Goal: Transaction & Acquisition: Book appointment/travel/reservation

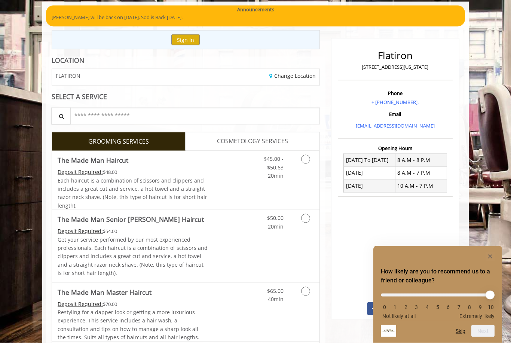
scroll to position [55, 0]
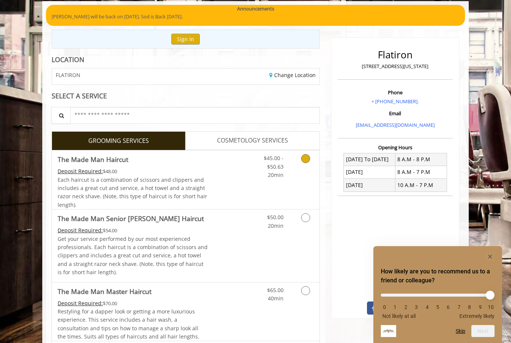
click at [309, 161] on icon "Grooming services" at bounding box center [305, 158] width 9 height 9
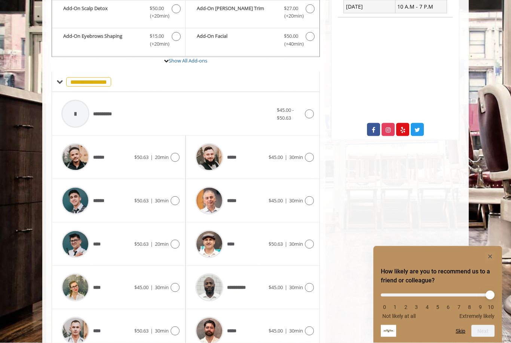
scroll to position [243, 0]
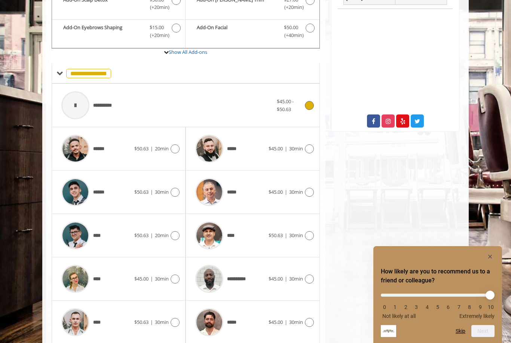
click at [310, 106] on icon at bounding box center [309, 105] width 9 height 9
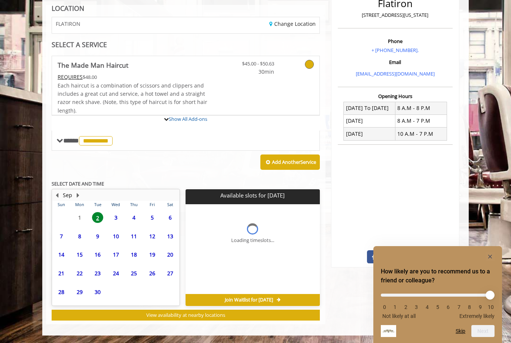
scroll to position [79, 0]
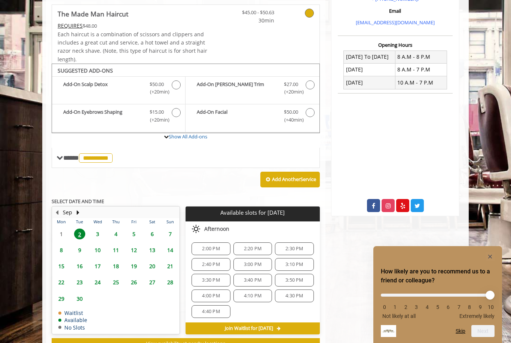
click at [98, 229] on span "3" at bounding box center [97, 234] width 11 height 11
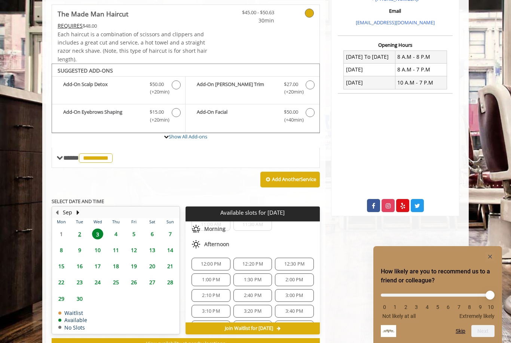
scroll to position [83, 0]
click at [259, 285] on div "2:40 PM" at bounding box center [253, 283] width 39 height 13
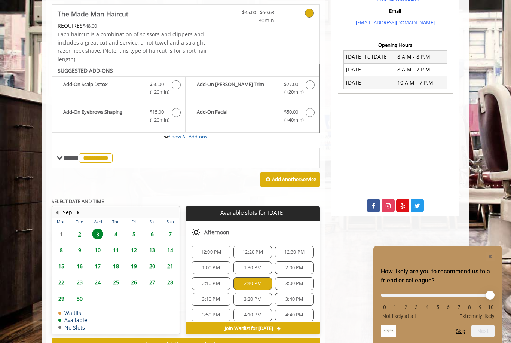
scroll to position [291, 0]
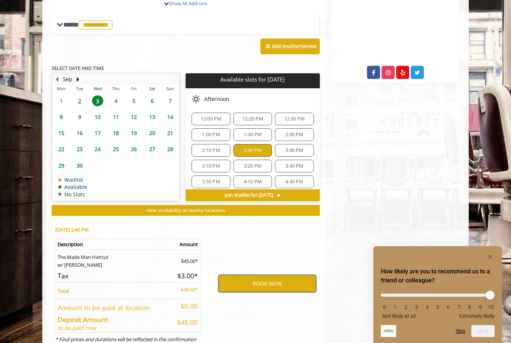
click at [280, 275] on button "BOOK NOW" at bounding box center [268, 283] width 98 height 17
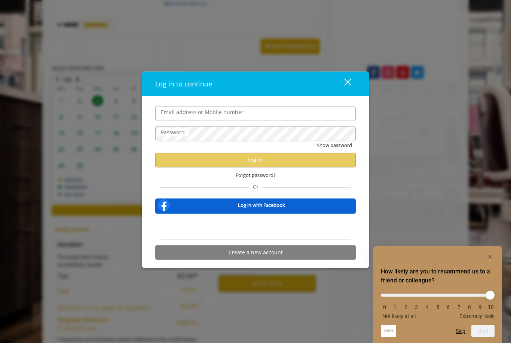
click at [425, 190] on div "Log in to continue close Email address or Mobile number Password Show password …" at bounding box center [255, 171] width 511 height 343
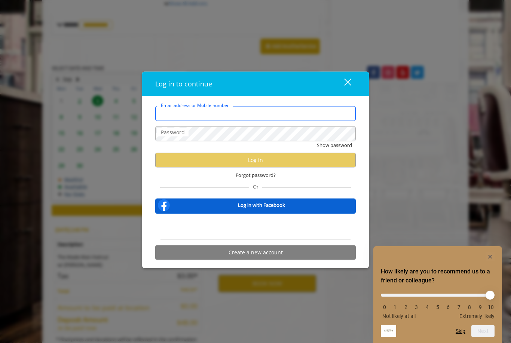
click at [303, 121] on input "Email address or Mobile number" at bounding box center [255, 113] width 201 height 15
type input "**********"
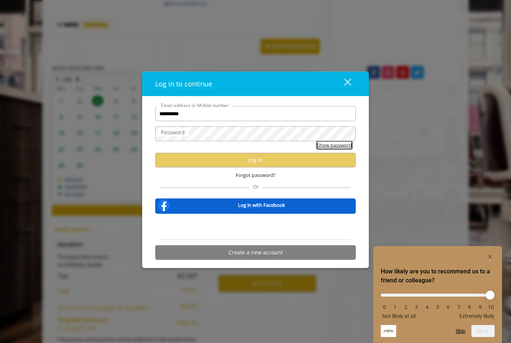
click at [337, 149] on button "Show password" at bounding box center [334, 146] width 35 height 8
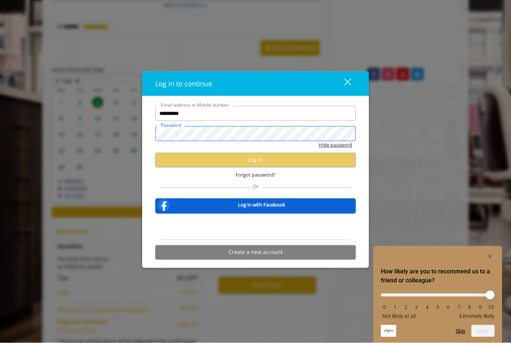
scroll to position [291, 0]
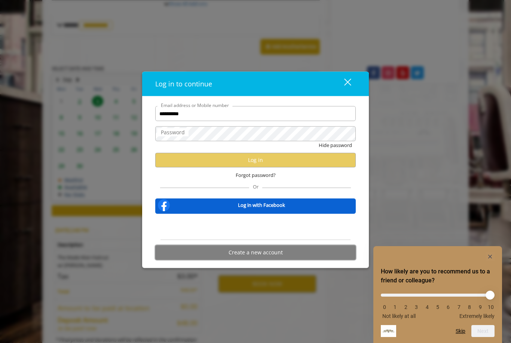
click at [271, 260] on button "Create a new account" at bounding box center [255, 252] width 201 height 15
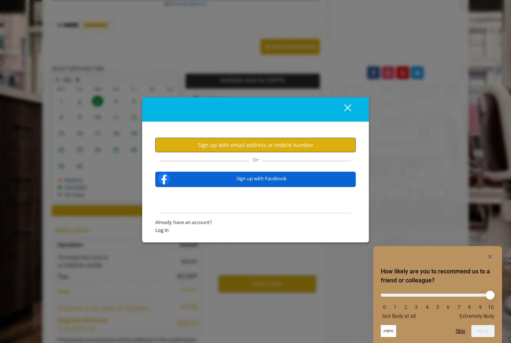
click at [288, 152] on button "Sign up with email address or mobile number" at bounding box center [255, 145] width 201 height 15
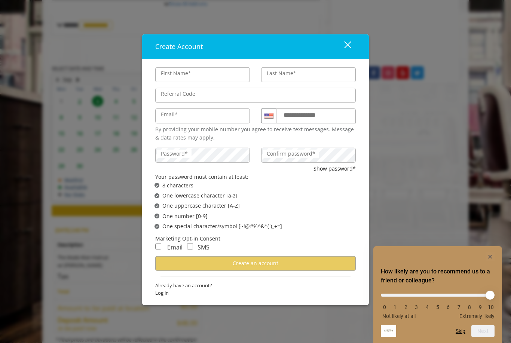
click at [214, 82] on input "First Name*" at bounding box center [202, 74] width 95 height 15
type input "****"
type input "*******"
type input "**********"
click at [329, 120] on label "**********" at bounding box center [307, 114] width 54 height 9
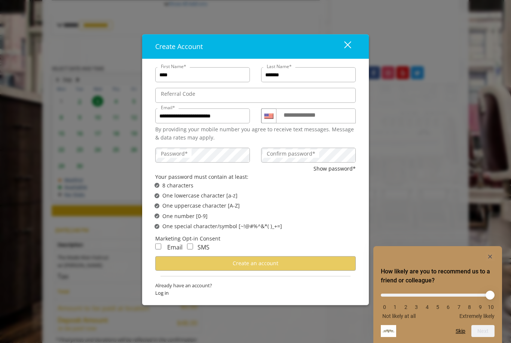
click at [329, 124] on input "**********" at bounding box center [316, 116] width 80 height 15
type input "**********"
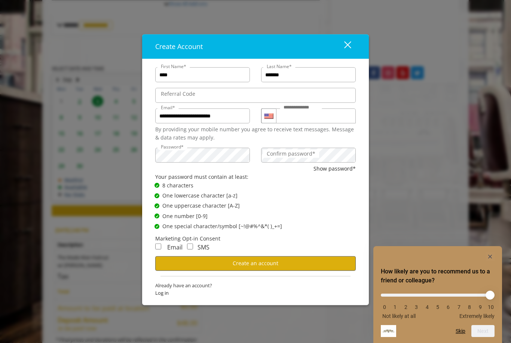
click at [313, 271] on button "Create an account" at bounding box center [255, 263] width 201 height 15
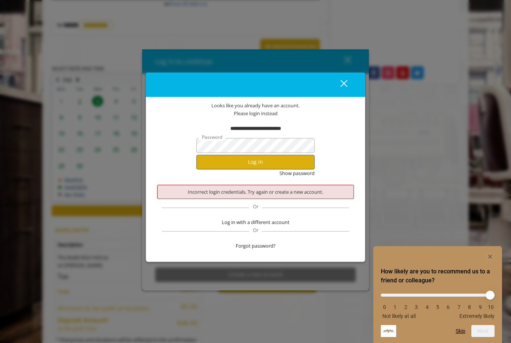
click at [287, 170] on button "Log in" at bounding box center [256, 162] width 118 height 15
click at [292, 170] on button "Log in" at bounding box center [256, 162] width 118 height 15
click at [350, 92] on button "close" at bounding box center [339, 84] width 25 height 15
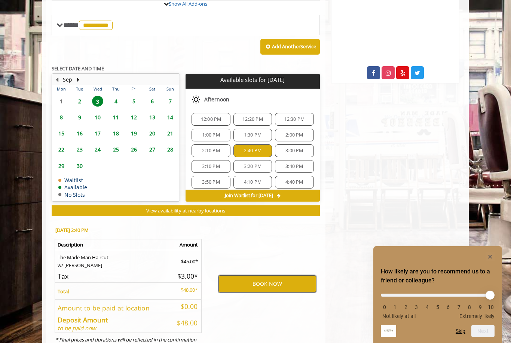
click at [288, 276] on button "BOOK NOW" at bounding box center [268, 284] width 98 height 17
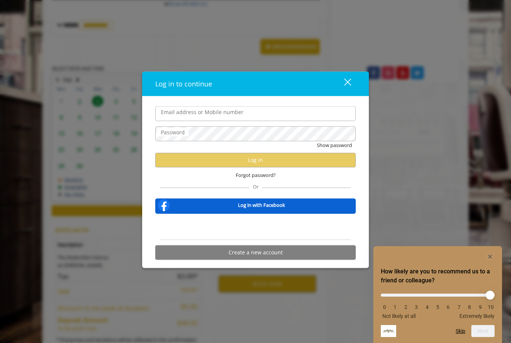
click at [261, 235] on div "Sign in with Google. Opens in new tab" at bounding box center [255, 227] width 69 height 16
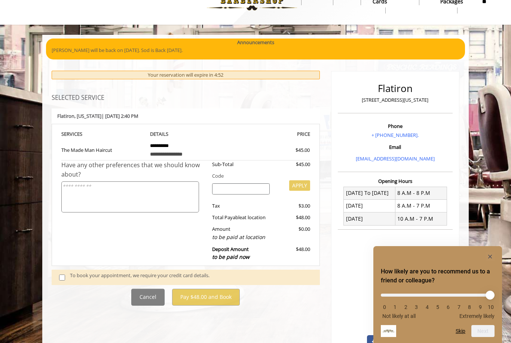
scroll to position [22, 0]
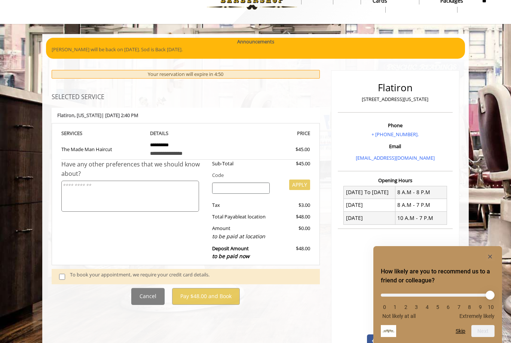
click at [206, 271] on div "To book your appointment, we require your credit card details." at bounding box center [191, 276] width 243 height 11
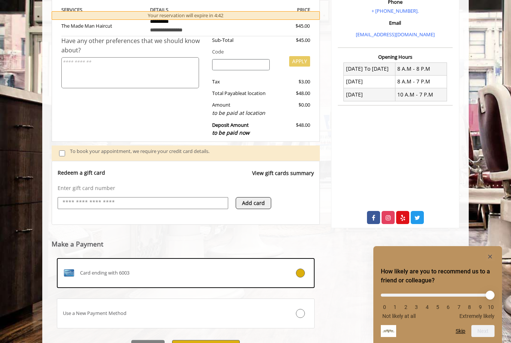
scroll to position [157, 0]
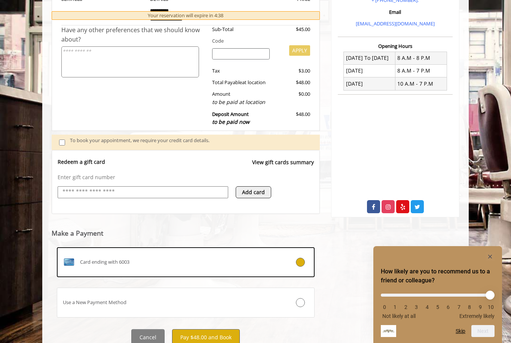
click at [220, 335] on button "Pay $48.00 and Book" at bounding box center [206, 337] width 68 height 17
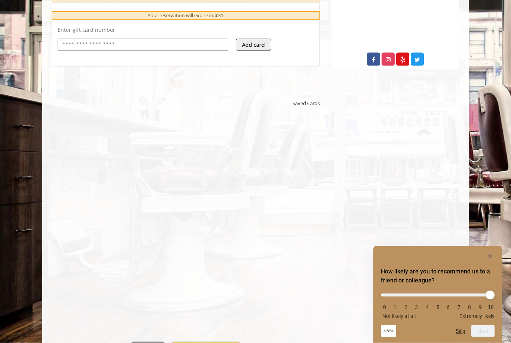
scroll to position [317, 0]
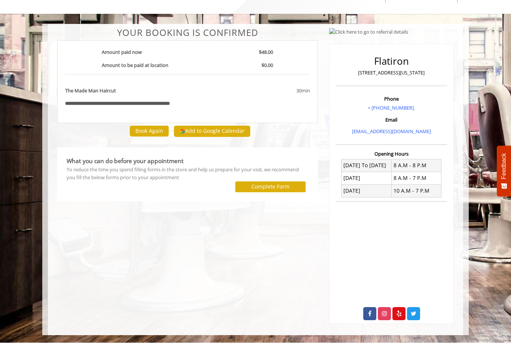
scroll to position [34, 0]
